Goal: Information Seeking & Learning: Learn about a topic

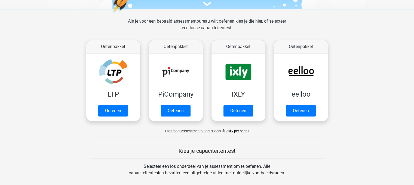
scroll to position [69, 0]
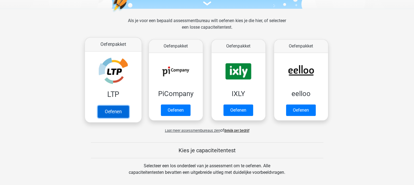
click at [112, 110] on link "Oefenen" at bounding box center [112, 111] width 31 height 12
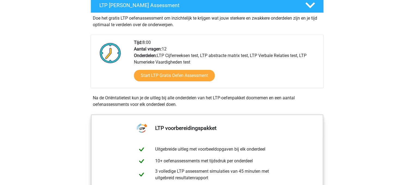
scroll to position [107, 0]
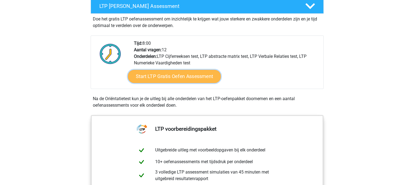
click at [166, 80] on link "Start LTP Gratis Oefen Assessment" at bounding box center [174, 76] width 93 height 13
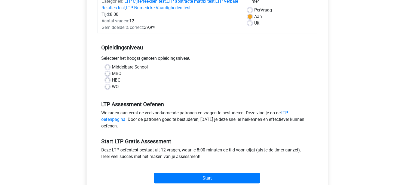
scroll to position [77, 0]
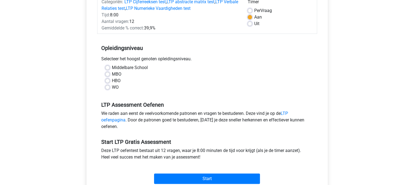
click at [112, 66] on label "Middelbare School" at bounding box center [130, 67] width 36 height 7
click at [106, 66] on input "Middelbare School" at bounding box center [107, 66] width 4 height 5
radio input "true"
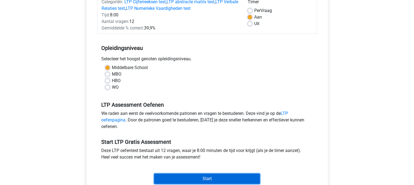
click at [203, 179] on input "Start" at bounding box center [207, 178] width 106 height 10
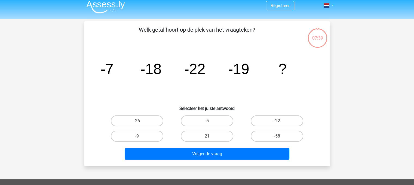
scroll to position [4, 0]
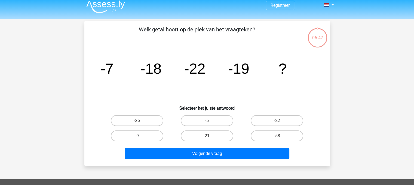
click at [137, 134] on label "-9" at bounding box center [137, 135] width 53 height 11
click at [137, 136] on input "-9" at bounding box center [139, 138] width 4 height 4
radio input "true"
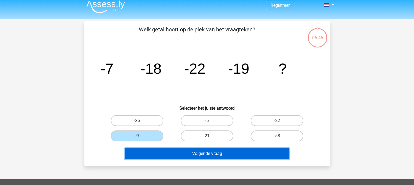
click at [215, 152] on button "Volgende vraag" at bounding box center [207, 153] width 165 height 11
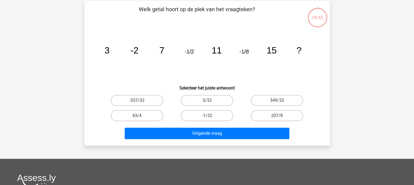
scroll to position [25, 0]
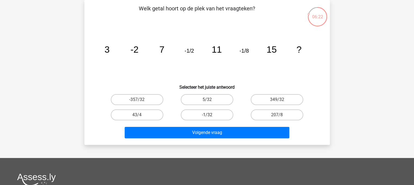
click at [208, 114] on label "-1/32" at bounding box center [207, 114] width 53 height 11
click at [208, 115] on input "-1/32" at bounding box center [209, 117] width 4 height 4
radio input "true"
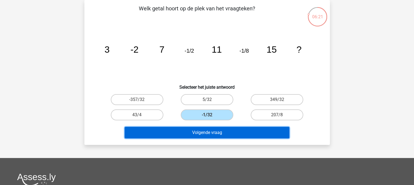
click at [210, 132] on button "Volgende vraag" at bounding box center [207, 132] width 165 height 11
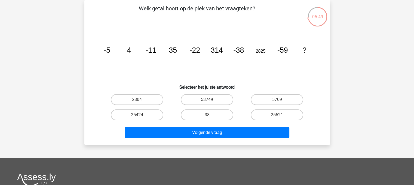
click at [280, 99] on input "5709" at bounding box center [279, 101] width 4 height 4
radio input "true"
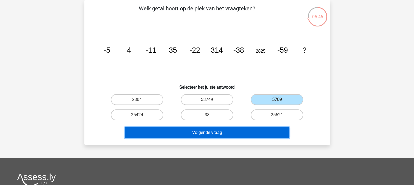
click at [203, 131] on button "Volgende vraag" at bounding box center [207, 132] width 165 height 11
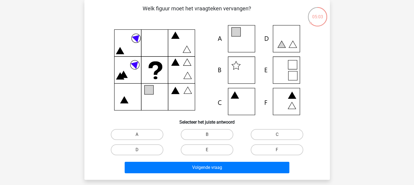
click at [293, 71] on icon at bounding box center [292, 75] width 9 height 9
click at [212, 147] on label "E" at bounding box center [207, 149] width 53 height 11
click at [210, 149] on input "E" at bounding box center [209, 151] width 4 height 4
radio input "true"
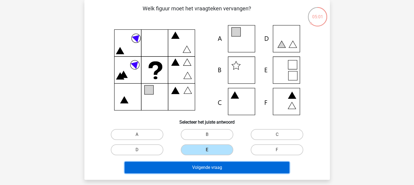
click at [224, 164] on button "Volgende vraag" at bounding box center [207, 166] width 165 height 11
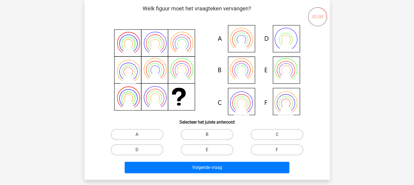
click at [209, 150] on input "E" at bounding box center [209, 151] width 4 height 4
radio input "true"
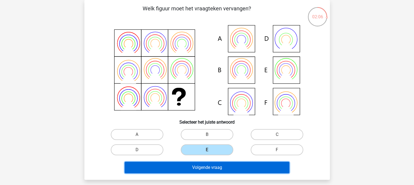
click at [223, 163] on button "Volgende vraag" at bounding box center [207, 166] width 165 height 11
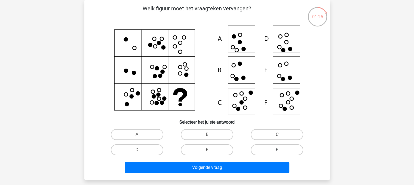
click at [270, 146] on label "F" at bounding box center [277, 149] width 53 height 11
click at [277, 149] on input "F" at bounding box center [279, 151] width 4 height 4
radio input "true"
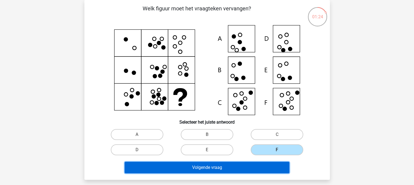
click at [218, 167] on button "Volgende vraag" at bounding box center [207, 166] width 165 height 11
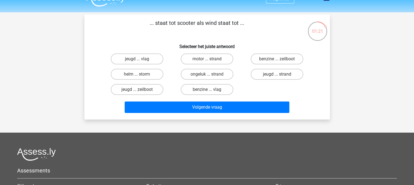
scroll to position [10, 0]
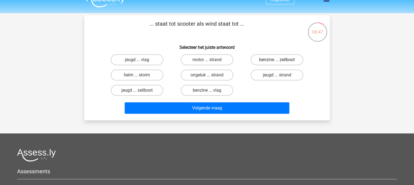
click at [271, 58] on label "benzine ... zeilboot" at bounding box center [277, 59] width 53 height 11
click at [277, 60] on input "benzine ... zeilboot" at bounding box center [279, 62] width 4 height 4
radio input "true"
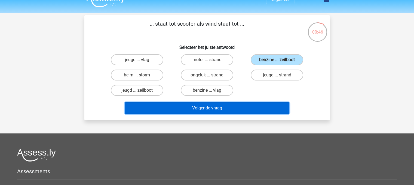
click at [213, 108] on button "Volgende vraag" at bounding box center [207, 107] width 165 height 11
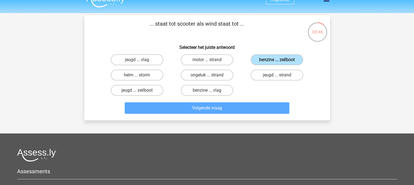
scroll to position [25, 0]
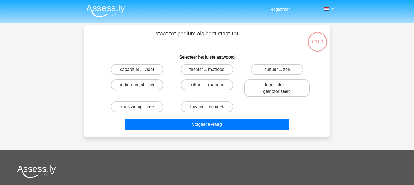
scroll to position [25, 0]
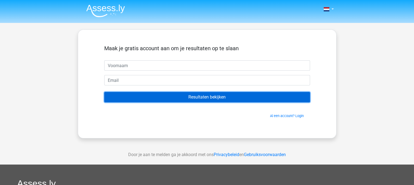
click at [222, 98] on input "Resultaten bekijken" at bounding box center [207, 97] width 206 height 10
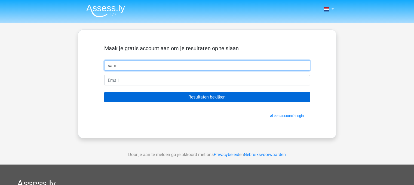
type input "sam"
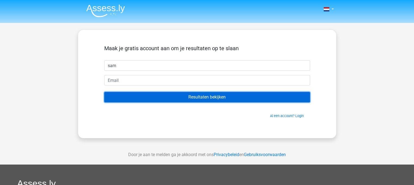
click at [222, 98] on input "Resultaten bekijken" at bounding box center [207, 97] width 206 height 10
